Goal: Transaction & Acquisition: Obtain resource

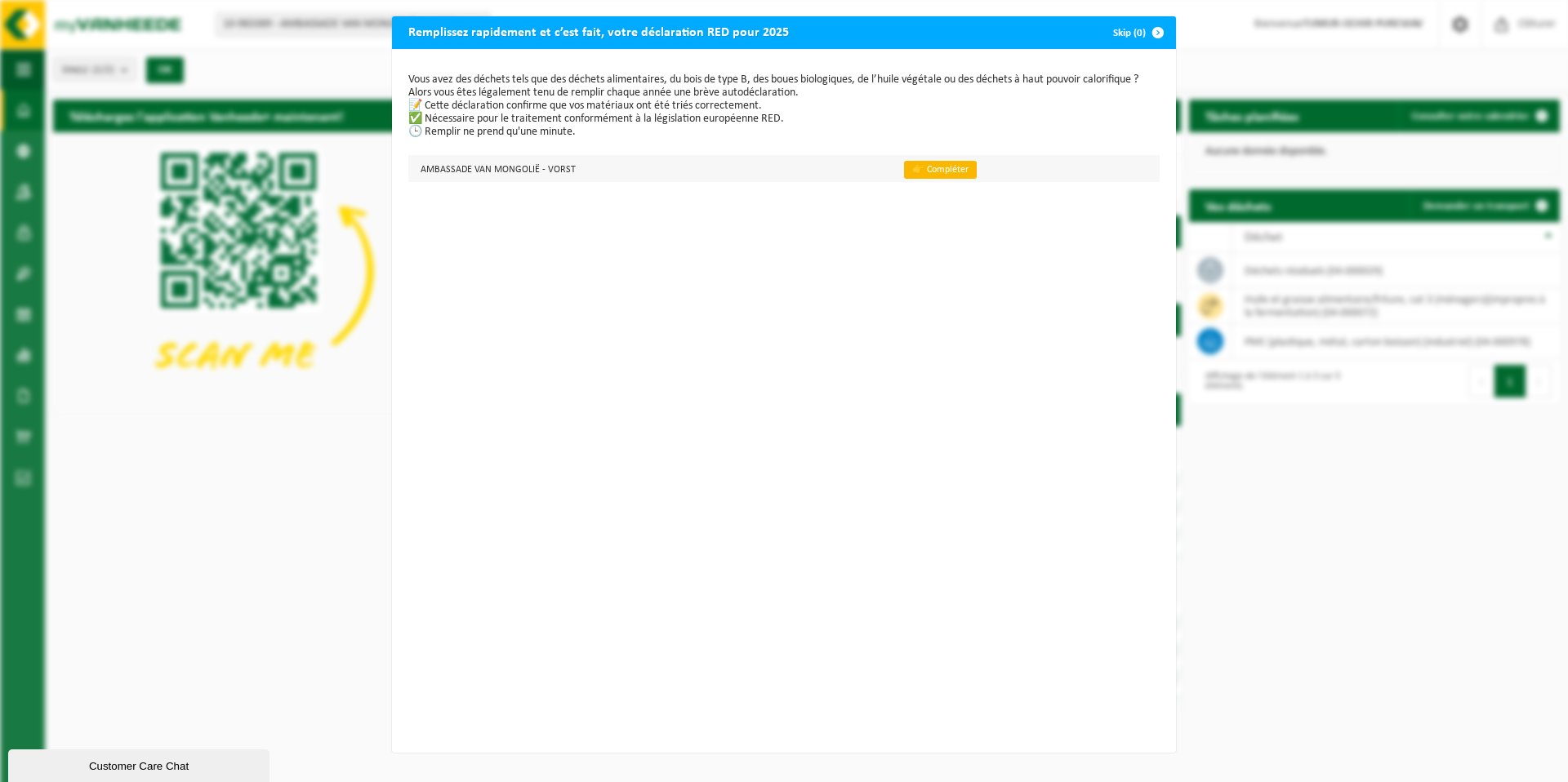
click at [652, 169] on link "👉 Compléter" at bounding box center [940, 170] width 72 height 18
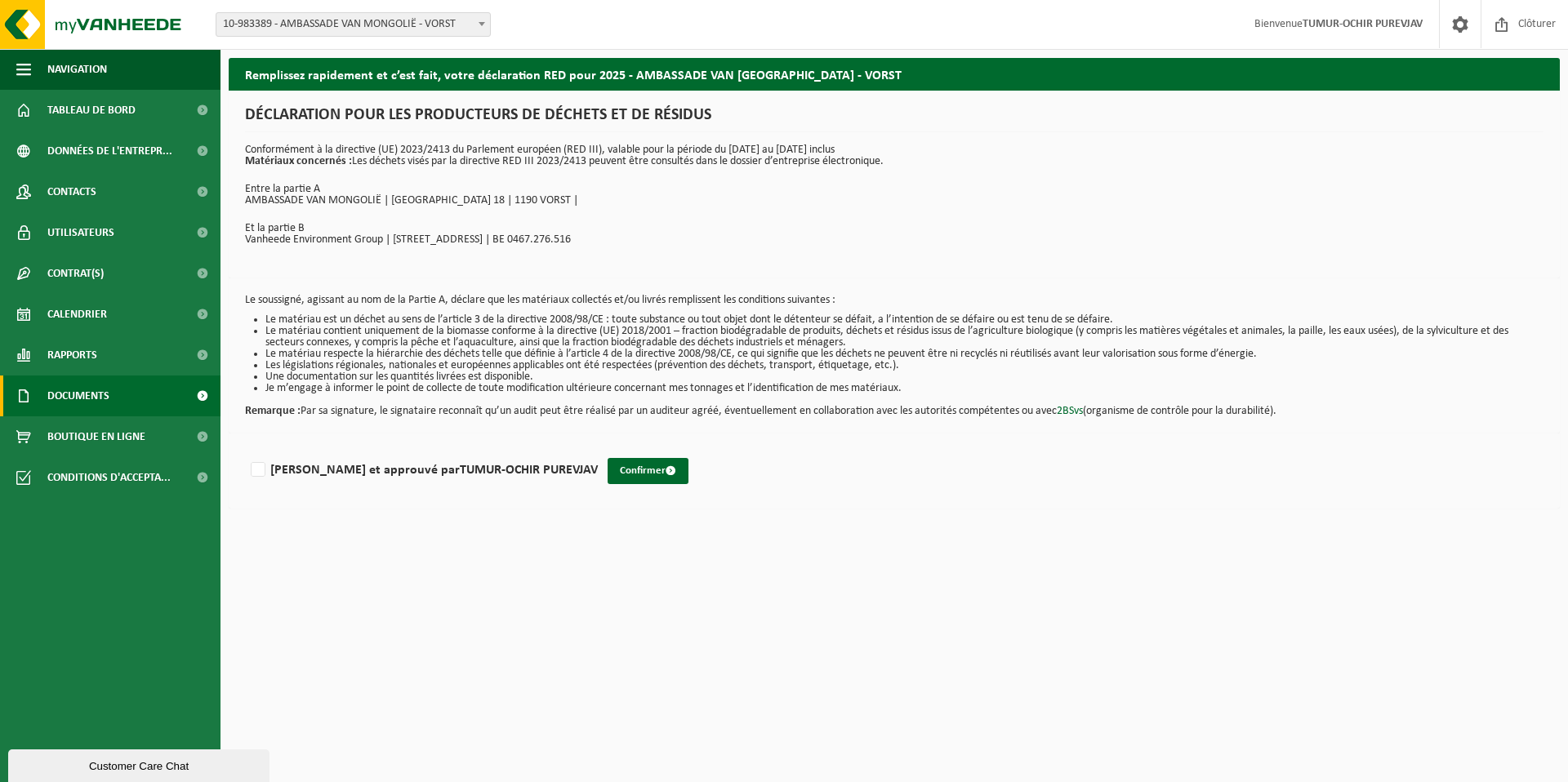
click at [66, 394] on span "Documents" at bounding box center [79, 396] width 62 height 41
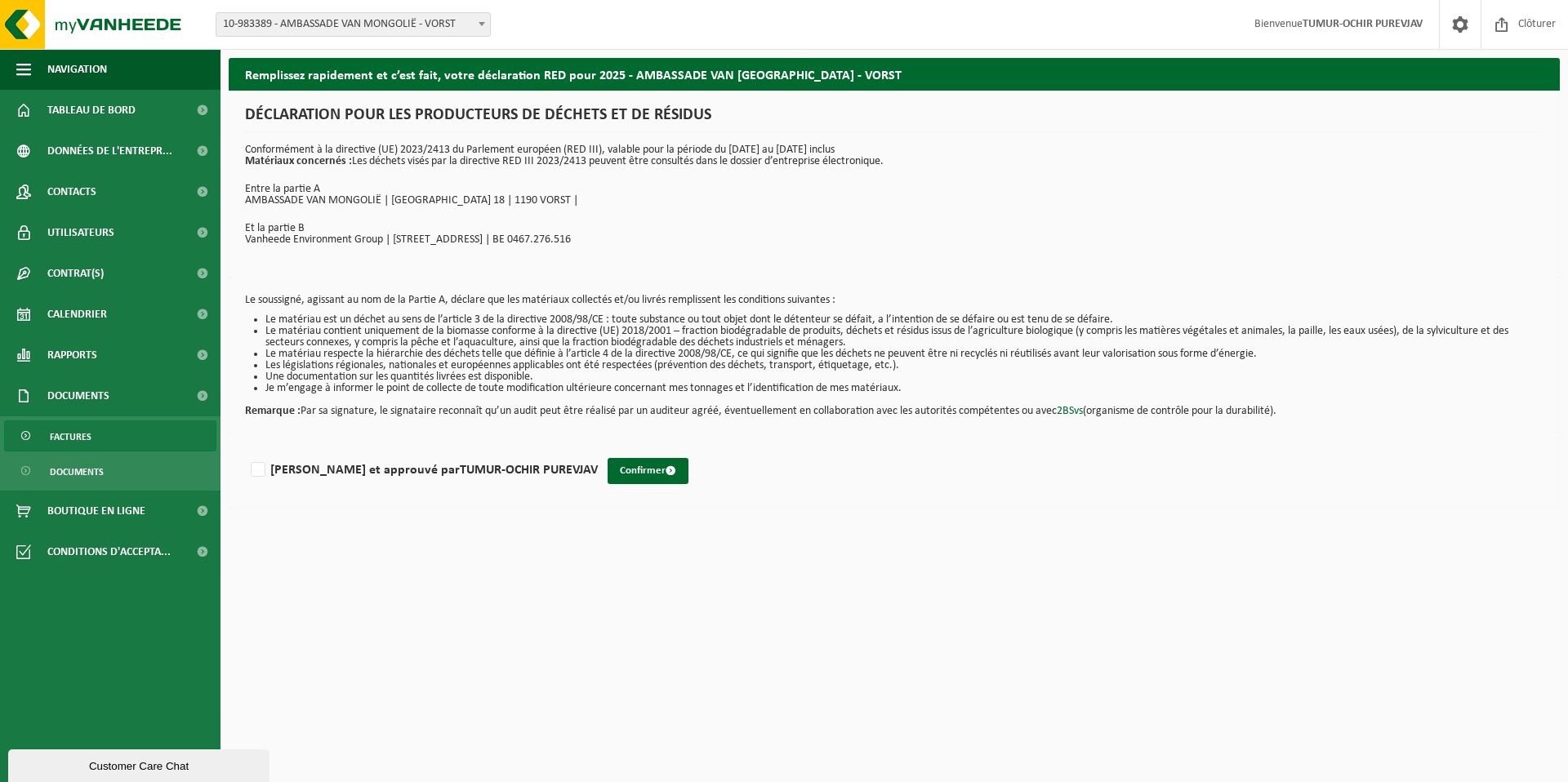
click at [62, 441] on span "Factures" at bounding box center [70, 437] width 42 height 31
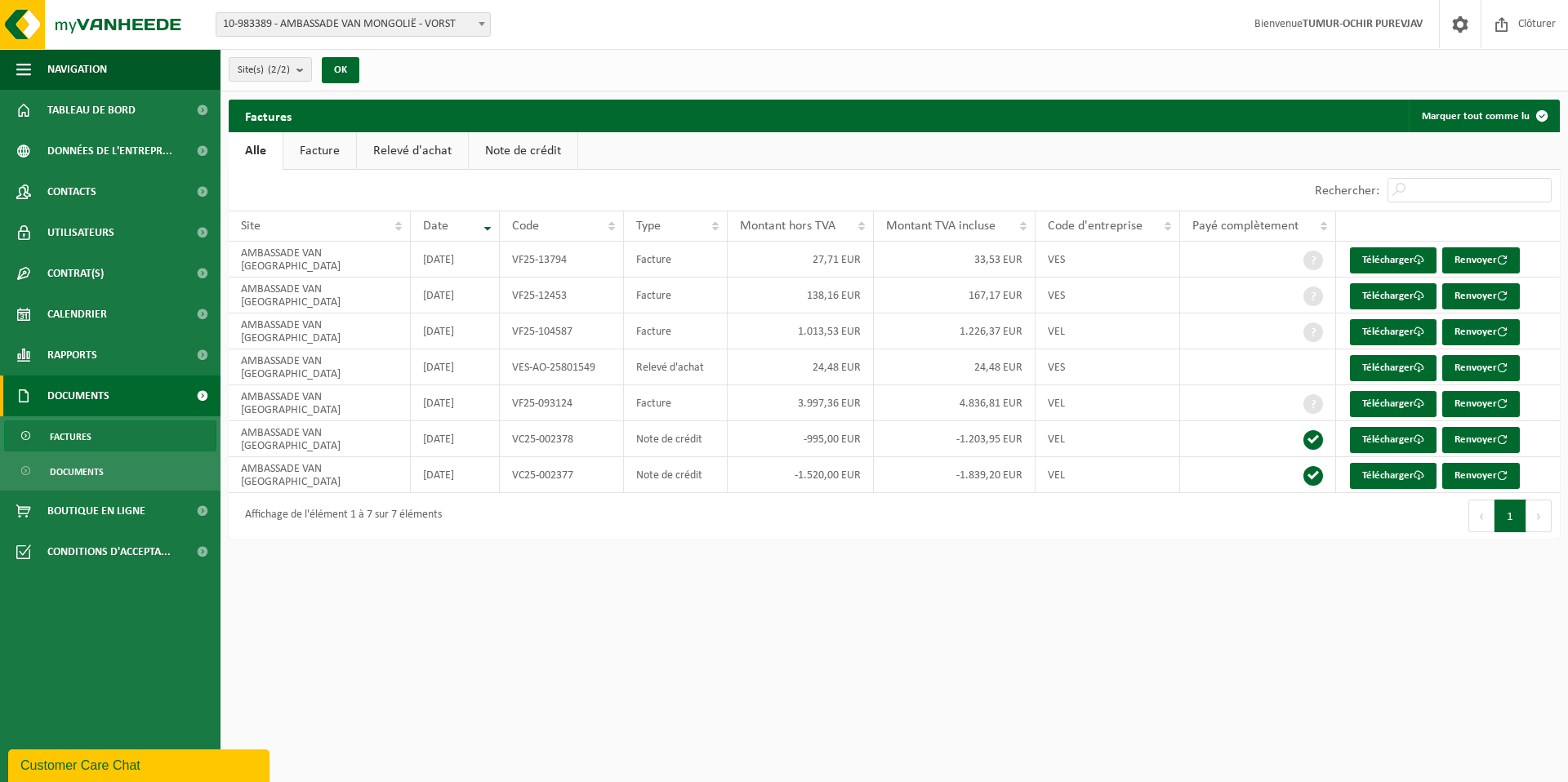
click at [1335, 548] on div "Navigation Clôturer Tableau de bord Données de l'entrepr... Contacts Utilisateu…" at bounding box center [784, 277] width 1568 height 555
click at [1308, 223] on div "Payé complètement" at bounding box center [1254, 226] width 124 height 13
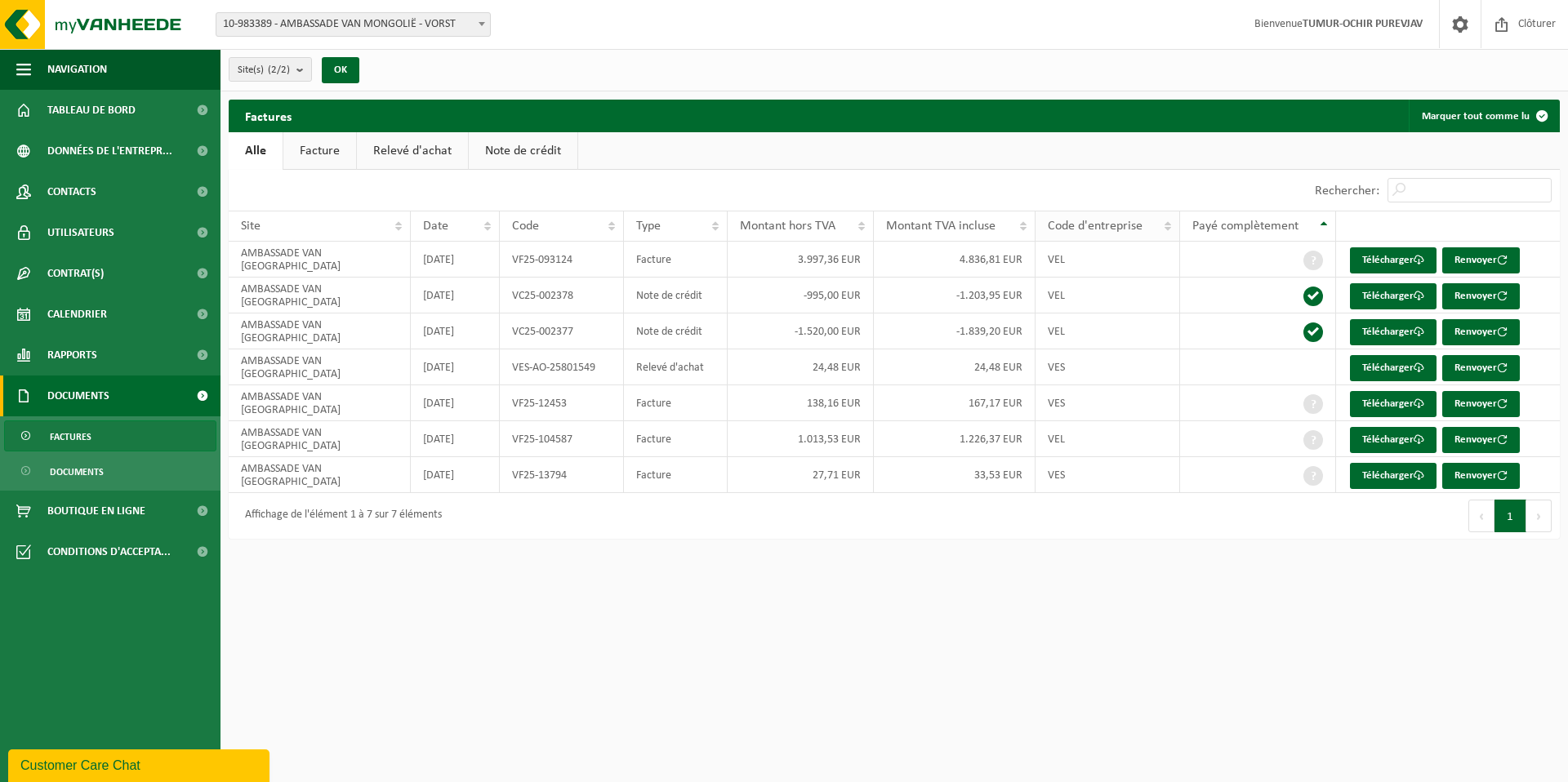
click at [1160, 232] on th "Code d'entreprise" at bounding box center [1108, 226] width 145 height 31
click at [1491, 470] on button "Renvoyer" at bounding box center [1481, 476] width 78 height 27
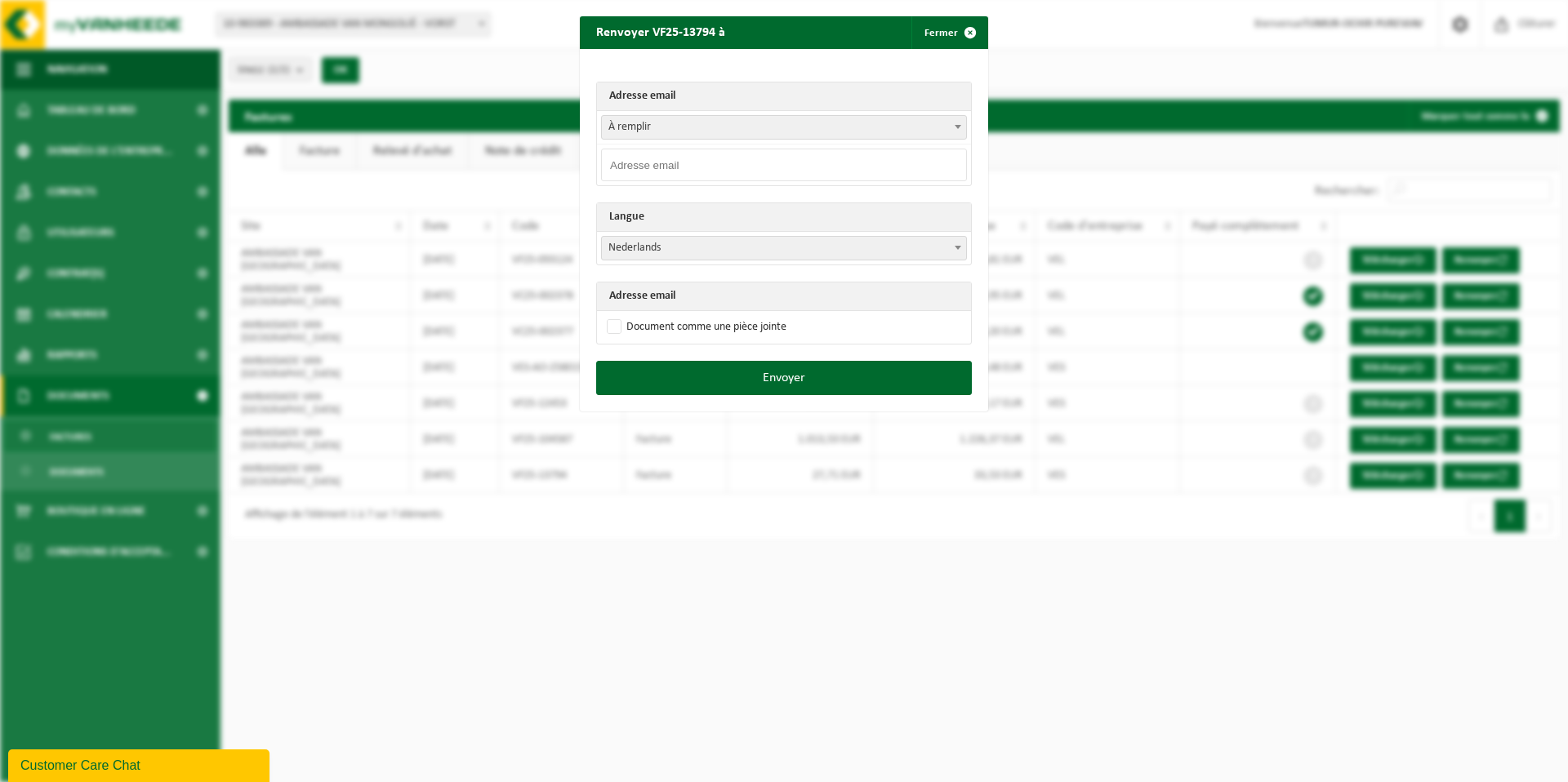
click at [858, 141] on td "À remplir tumurochir@moncham.eu À remplir" at bounding box center [784, 127] width 374 height 34
click at [875, 134] on span "À remplir" at bounding box center [784, 127] width 364 height 23
select select "tumurochir@moncham.eu"
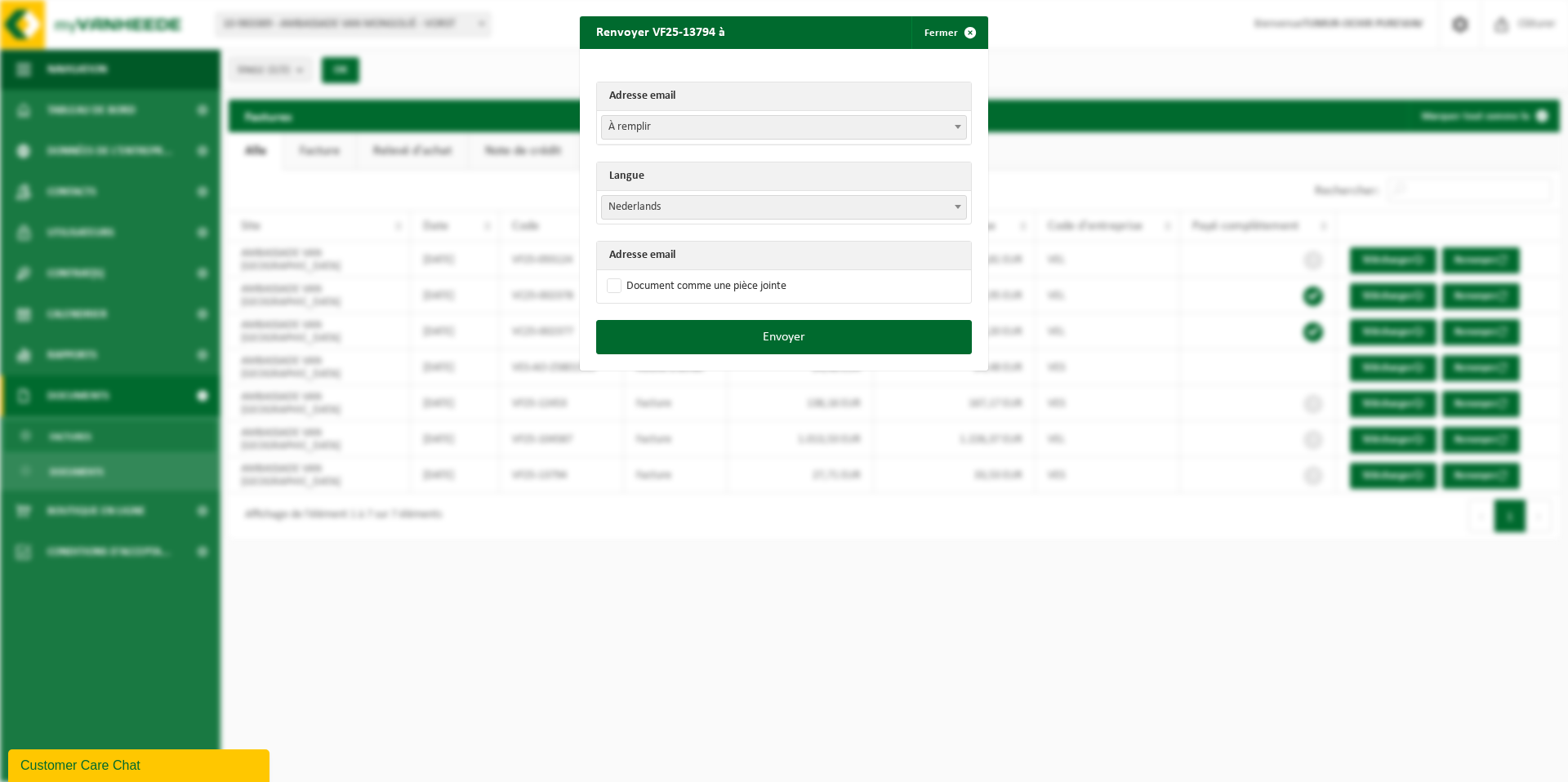
click at [832, 208] on span "Nederlands" at bounding box center [784, 207] width 364 height 23
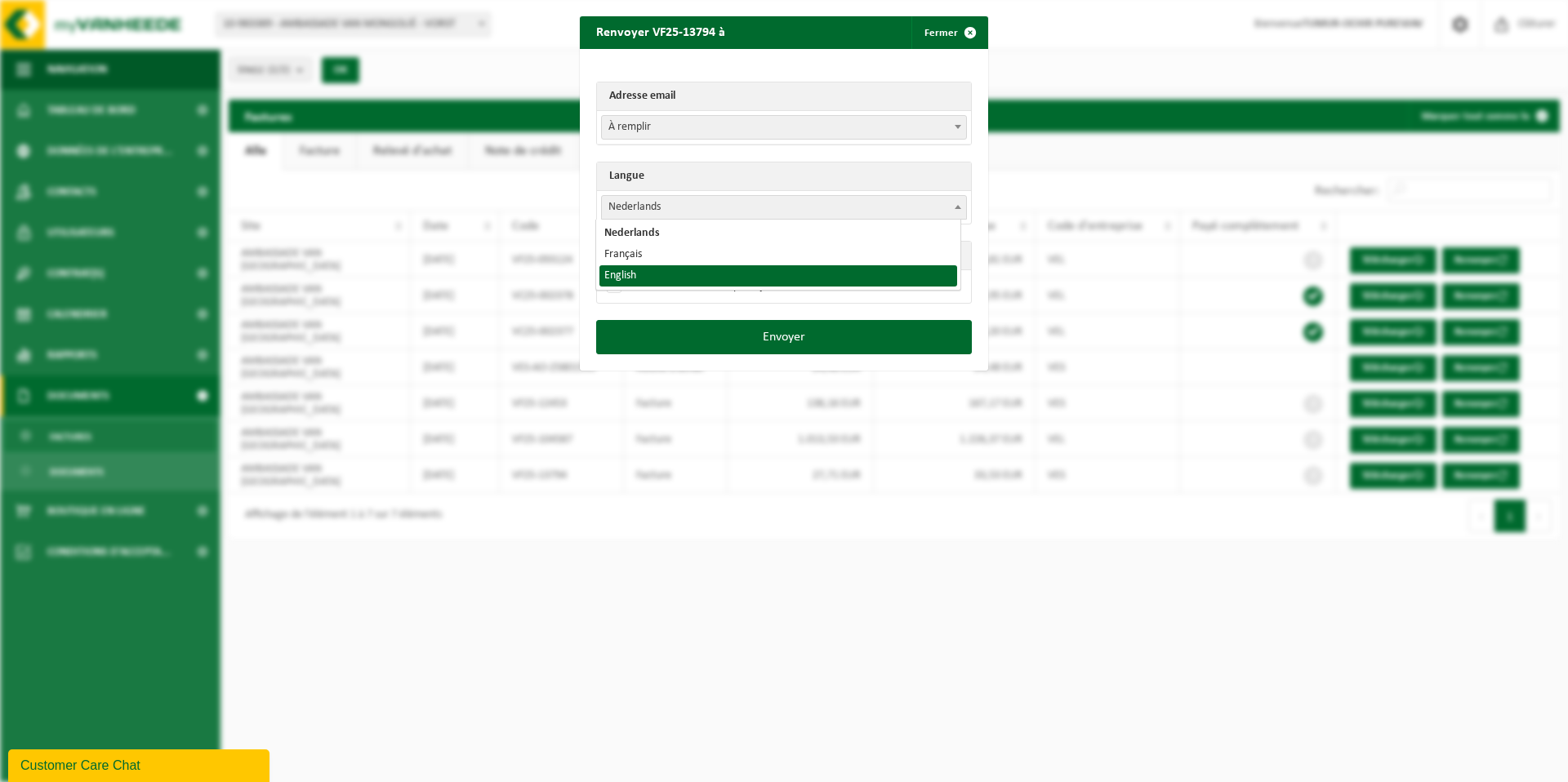
select select "en"
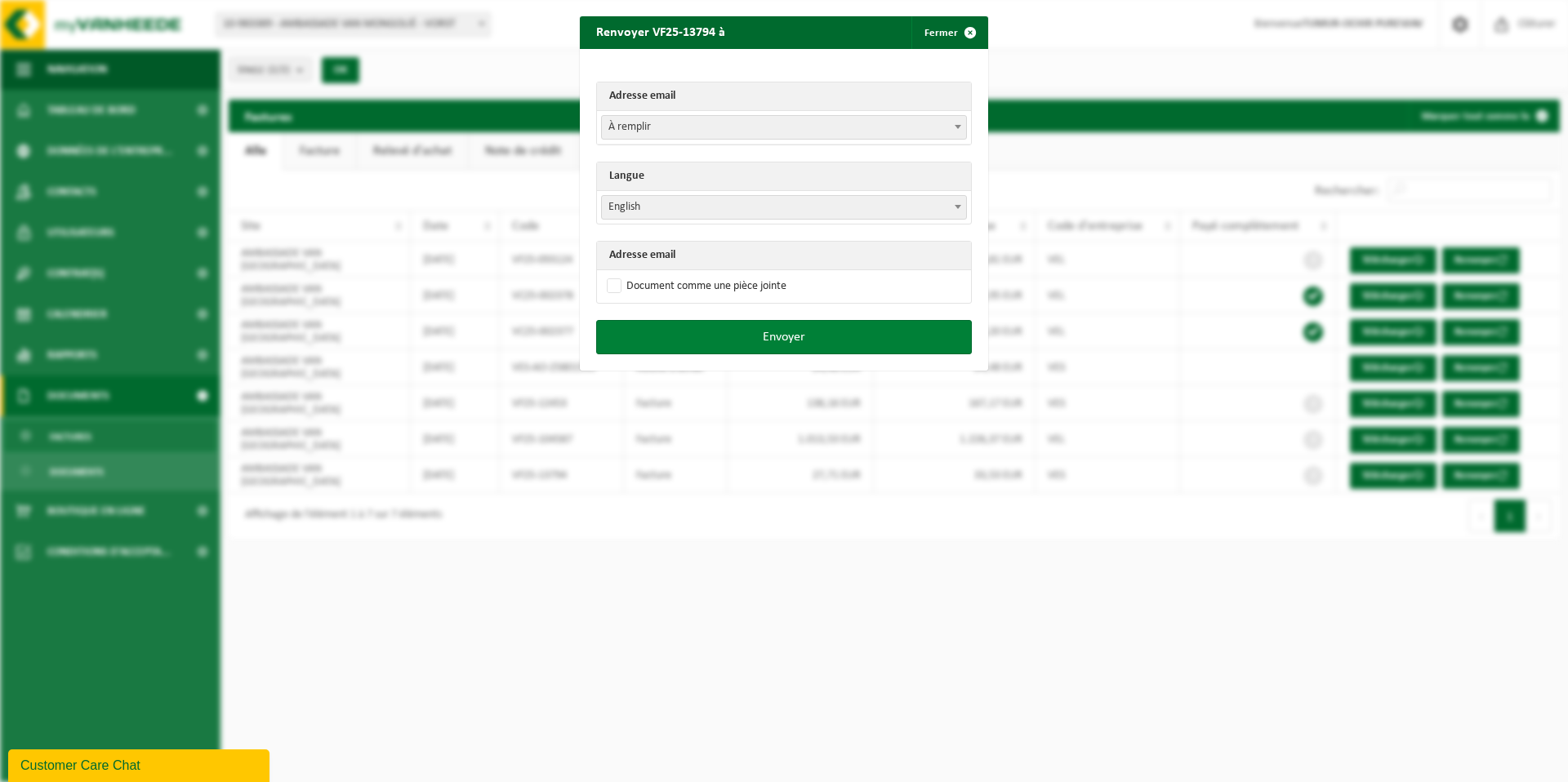
click at [774, 328] on button "Envoyer" at bounding box center [784, 337] width 376 height 35
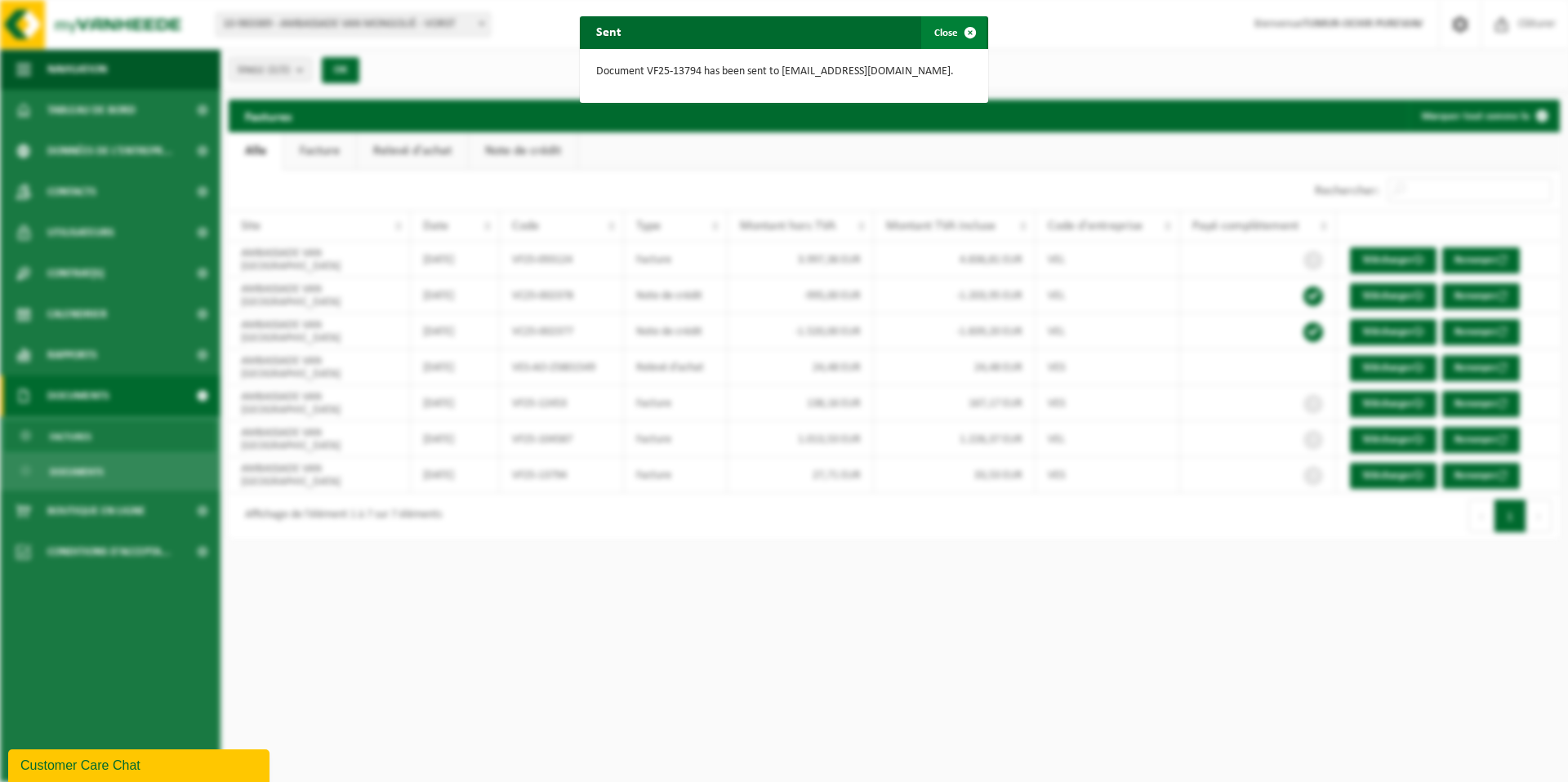
click at [941, 34] on button "Close" at bounding box center [953, 33] width 65 height 33
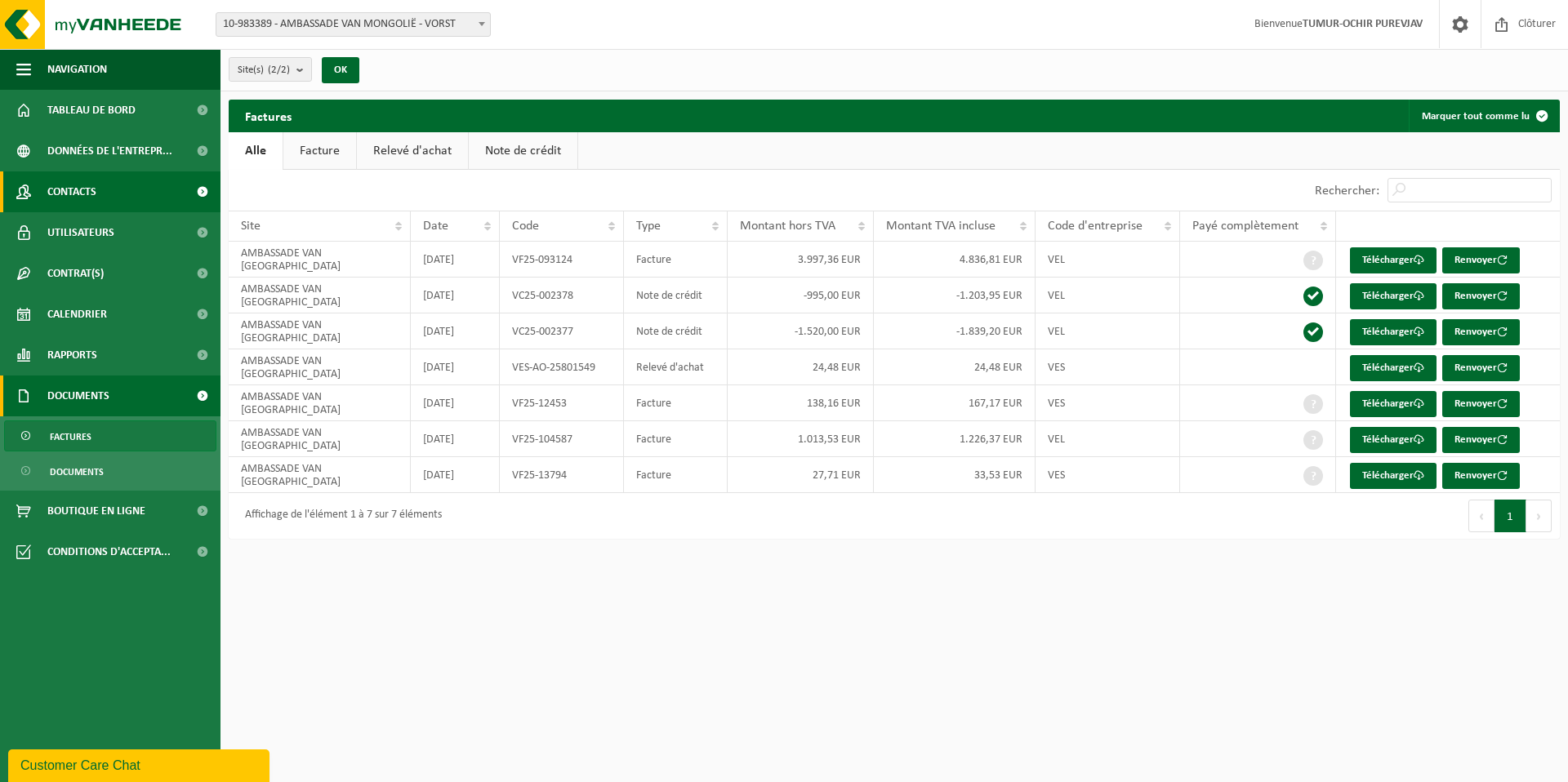
click at [113, 199] on link "Contacts" at bounding box center [110, 192] width 220 height 41
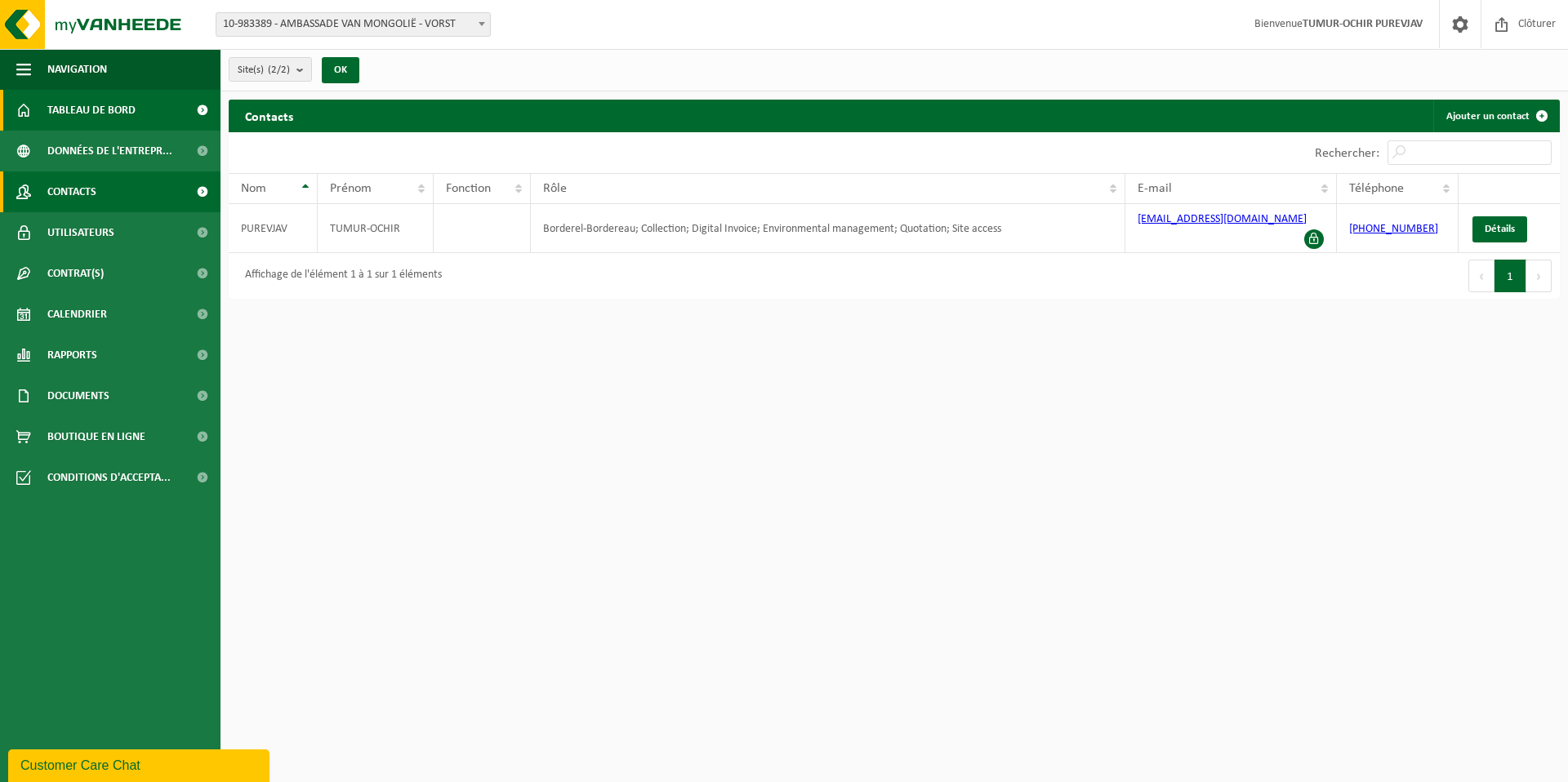
click at [114, 112] on span "Tableau de bord" at bounding box center [91, 110] width 88 height 41
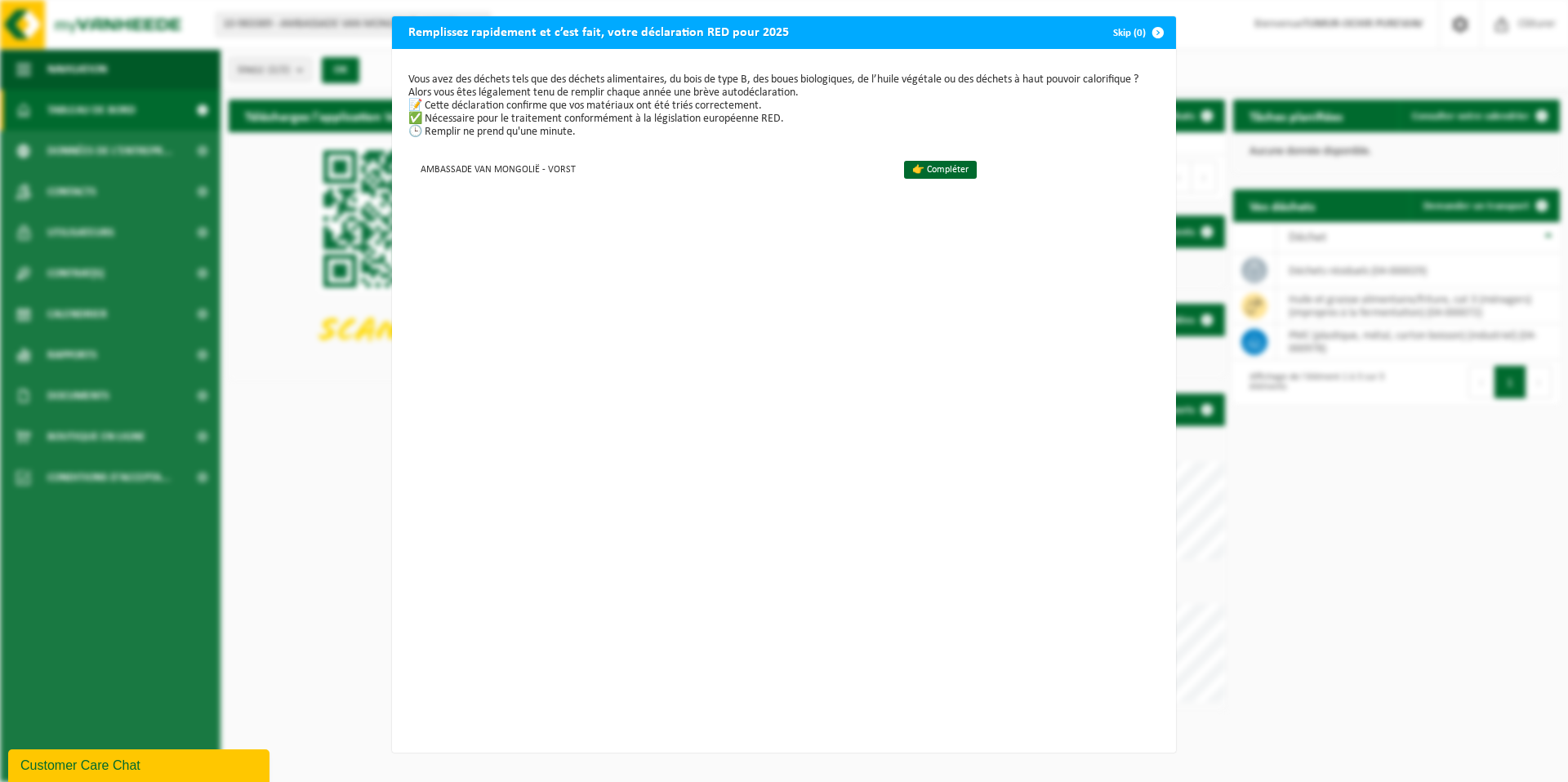
click at [1148, 38] on span "button" at bounding box center [1158, 33] width 33 height 33
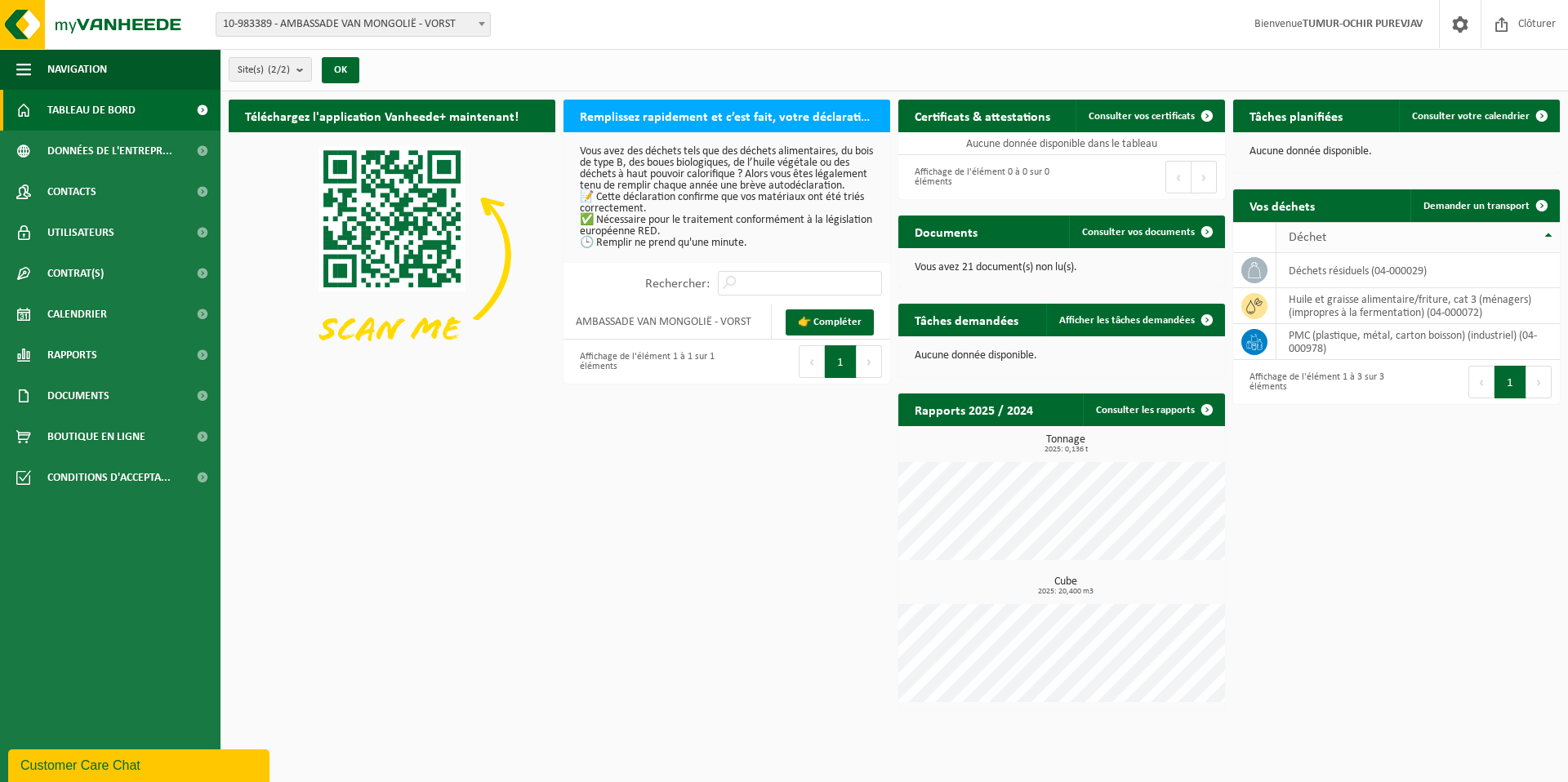
click at [1468, 241] on div "Déchet" at bounding box center [1414, 238] width 251 height 13
click at [1453, 271] on td "PMC (plastique, métal, carton boisson) (industriel) (04-000978)" at bounding box center [1419, 271] width 284 height 36
click at [1443, 296] on td "huile et graisse alimentaire/friture, cat 3 (ménagers)(impropres à la fermentat…" at bounding box center [1419, 306] width 284 height 36
click at [1374, 304] on td "huile et graisse alimentaire/friture, cat 3 (ménagers)(impropres à la fermentat…" at bounding box center [1419, 306] width 284 height 36
click at [1263, 311] on span at bounding box center [1254, 306] width 27 height 27
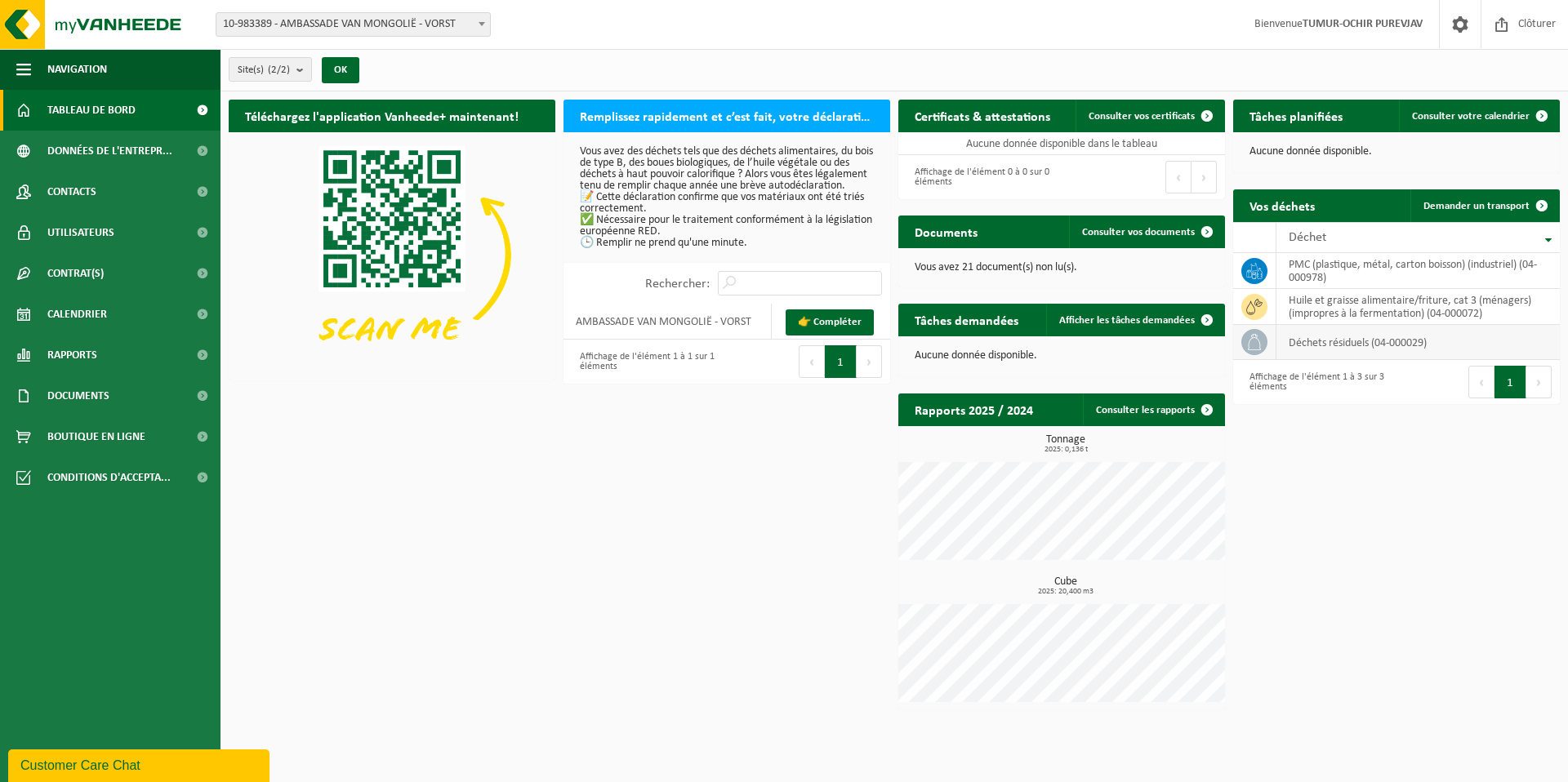
click at [1262, 347] on icon at bounding box center [1255, 342] width 16 height 16
click at [1530, 390] on button "Suivant" at bounding box center [1540, 382] width 26 height 33
click at [1507, 390] on button "1" at bounding box center [1510, 382] width 32 height 33
click at [1452, 258] on td "PMC (plastique, métal, carton boisson) (industriel) (04-000978)" at bounding box center [1419, 271] width 284 height 36
click at [1481, 241] on div "Déchet" at bounding box center [1414, 238] width 251 height 13
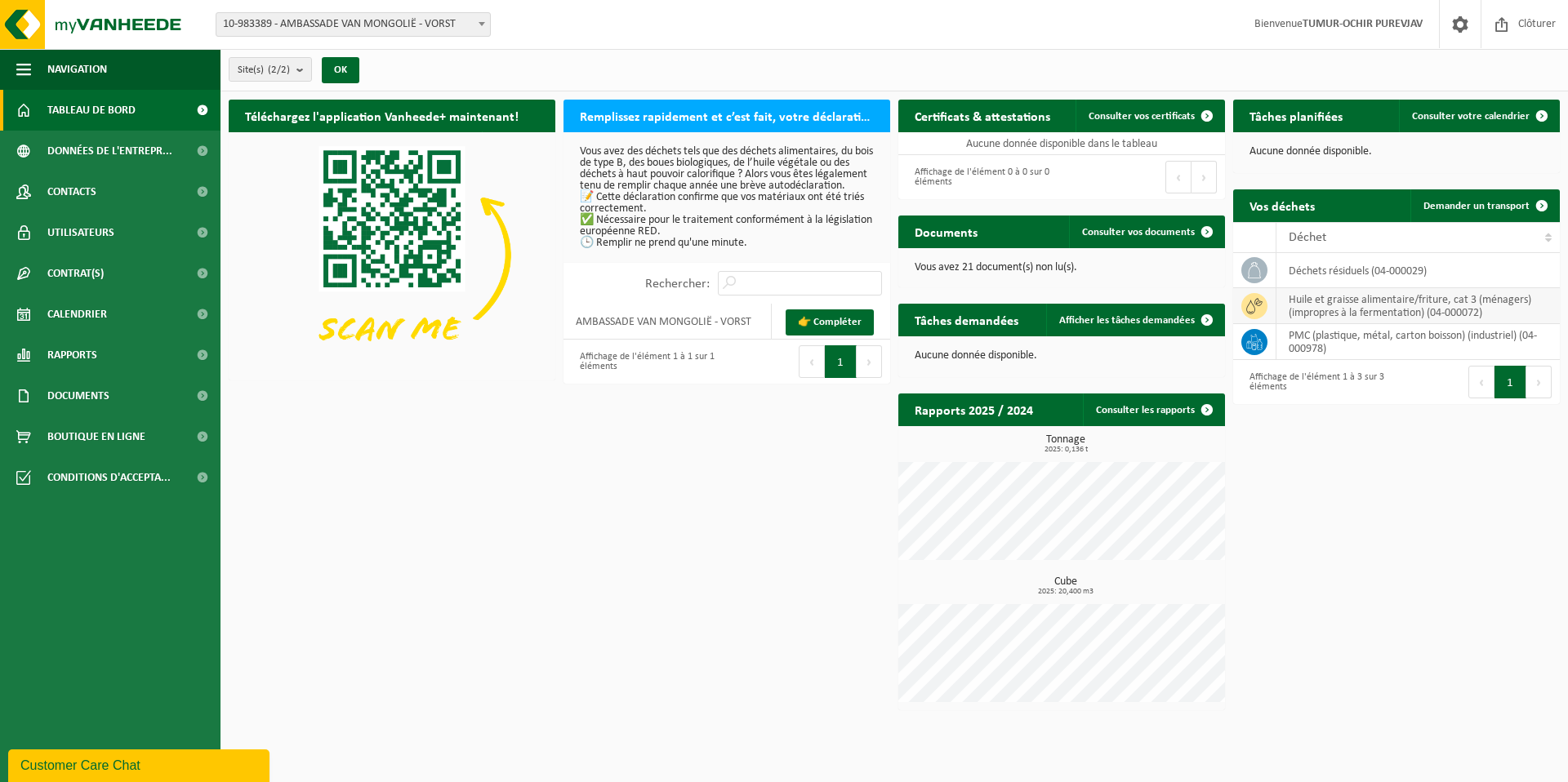
click at [1339, 306] on td "huile et graisse alimentaire/friture, cat 3 (ménagers)(impropres à la fermentat…" at bounding box center [1419, 305] width 284 height 36
click at [1280, 321] on td "huile et graisse alimentaire/friture, cat 3 (ménagers)(impropres à la fermentat…" at bounding box center [1419, 305] width 284 height 36
click at [103, 395] on span "Documents" at bounding box center [79, 396] width 62 height 41
click at [117, 446] on link "Factures" at bounding box center [110, 436] width 212 height 31
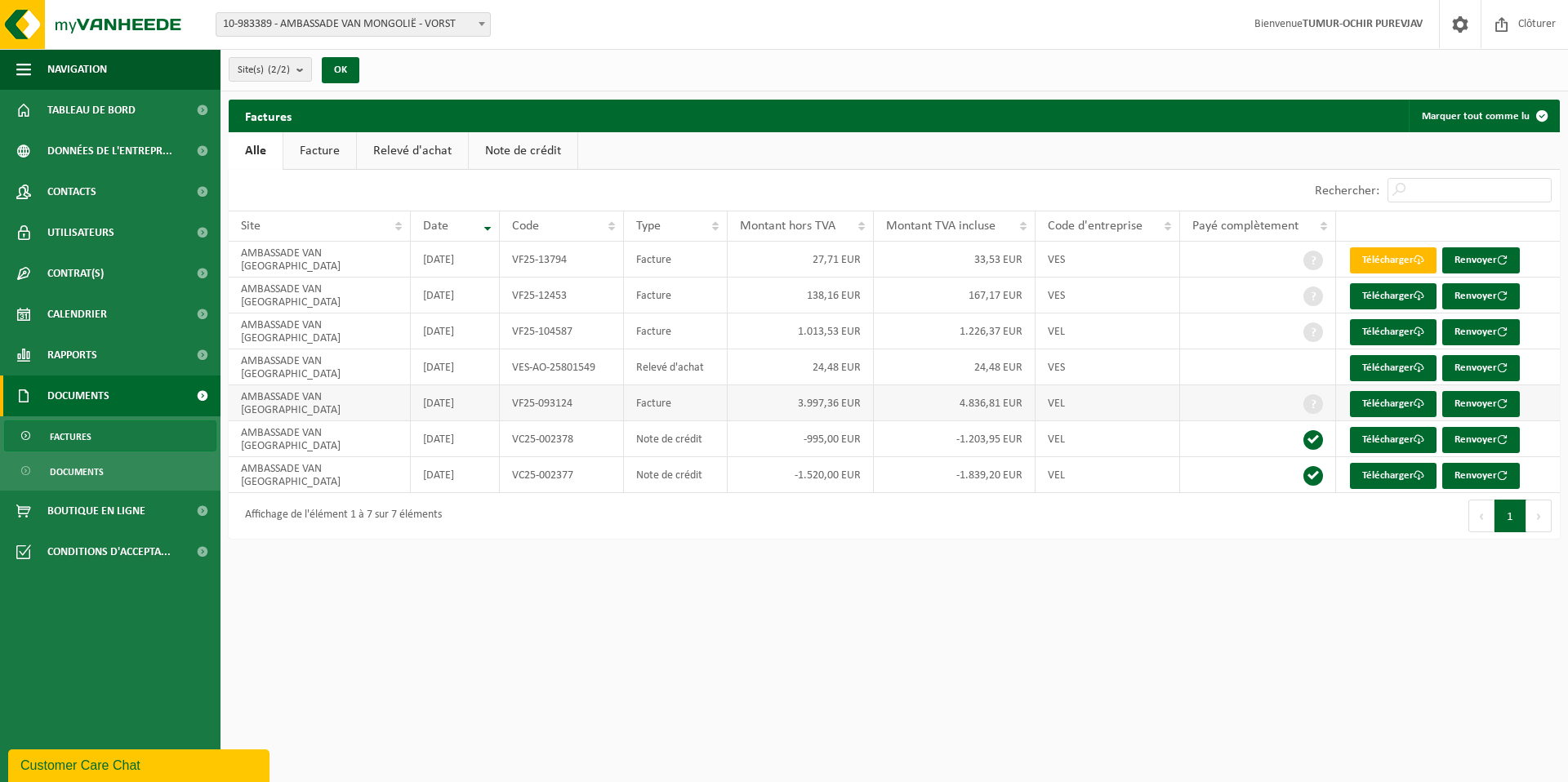
click at [1315, 405] on span at bounding box center [1313, 403] width 19 height 19
click at [1319, 335] on span at bounding box center [1313, 332] width 19 height 19
click at [1316, 300] on span at bounding box center [1313, 295] width 19 height 19
click at [1311, 256] on span at bounding box center [1313, 260] width 19 height 19
click at [1420, 559] on html "Site: 10-983389 - AMBASSADE VAN MONGOLIË - VORST 10-983388 - AMBASSADE VAN MONG…" at bounding box center [784, 391] width 1568 height 782
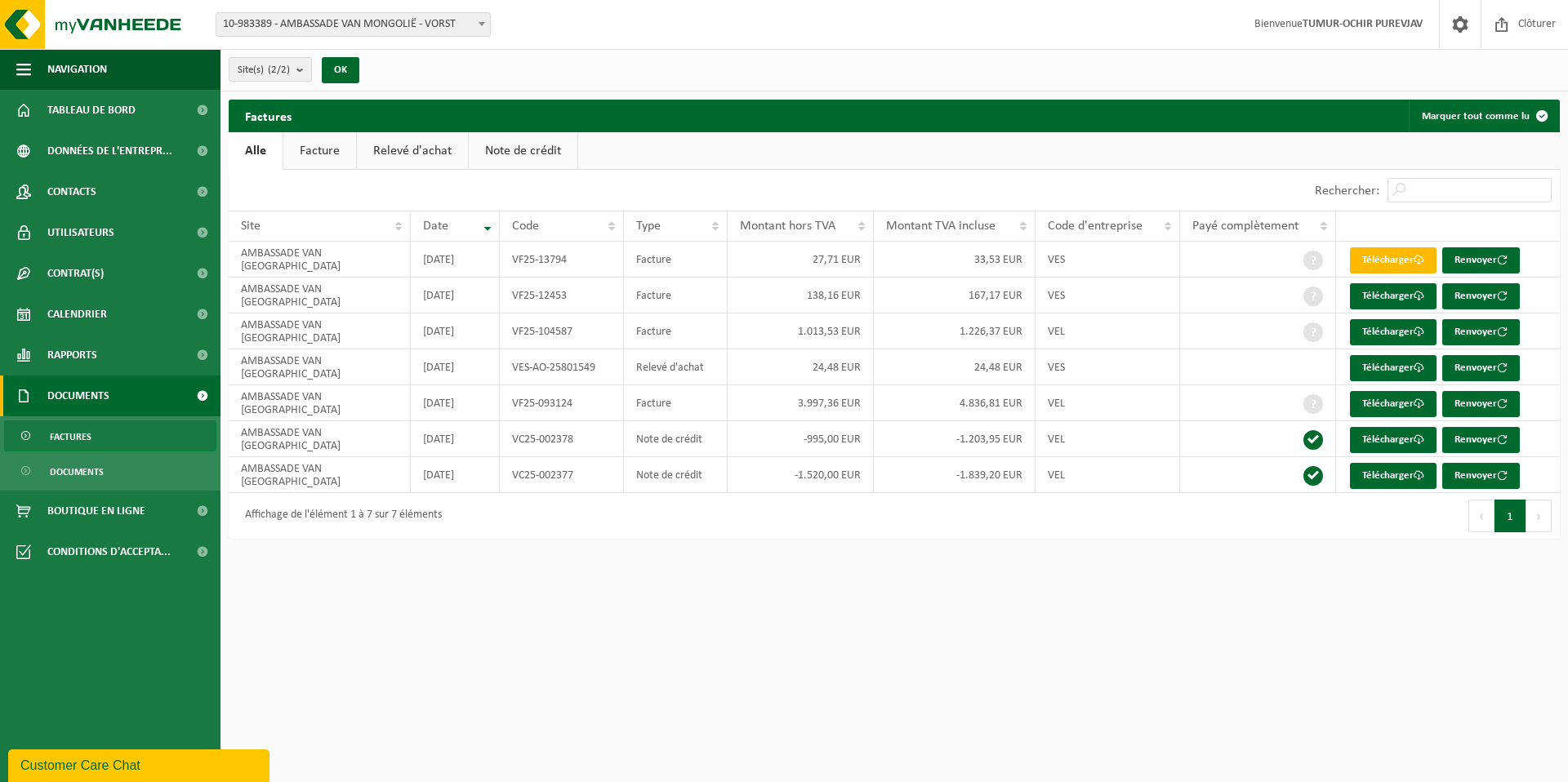
click at [1520, 522] on button "1" at bounding box center [1510, 516] width 32 height 33
click at [1539, 520] on button "Suivant" at bounding box center [1540, 516] width 26 height 33
click at [1500, 520] on button "1" at bounding box center [1510, 516] width 32 height 33
click at [1493, 520] on button "Précédent" at bounding box center [1481, 516] width 27 height 33
